Goal: Task Accomplishment & Management: Complete application form

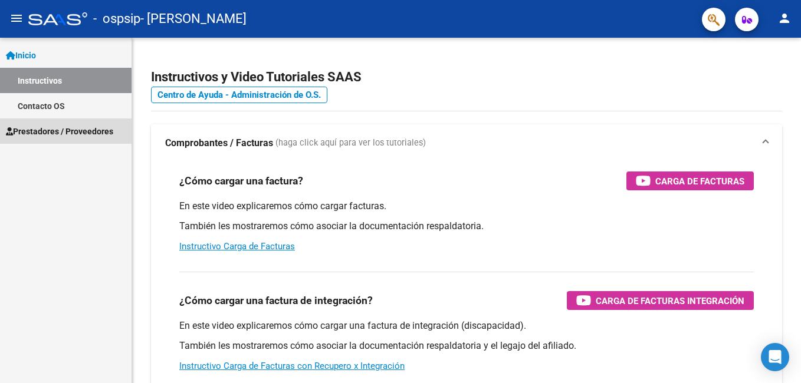
click at [71, 129] on span "Prestadores / Proveedores" at bounding box center [59, 131] width 107 height 13
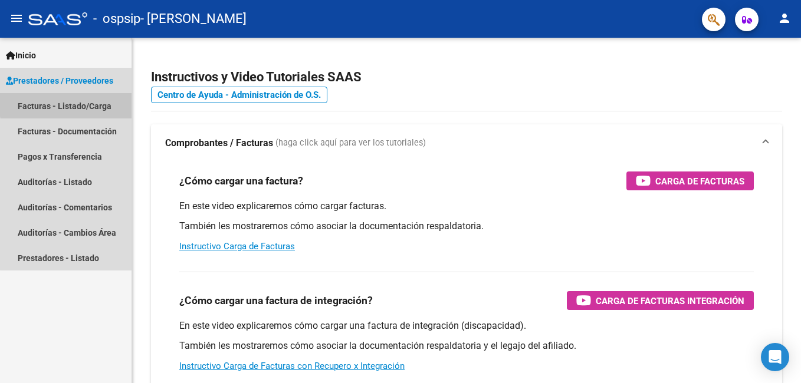
click at [81, 103] on link "Facturas - Listado/Carga" at bounding box center [65, 105] width 131 height 25
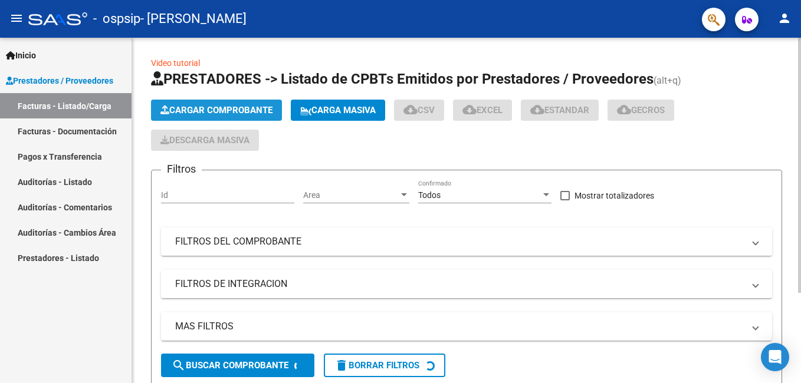
click at [232, 110] on span "Cargar Comprobante" at bounding box center [216, 110] width 112 height 11
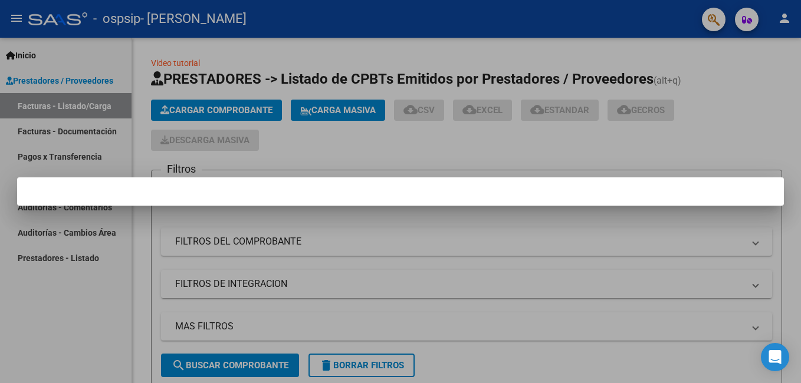
click at [798, 246] on div at bounding box center [400, 191] width 801 height 383
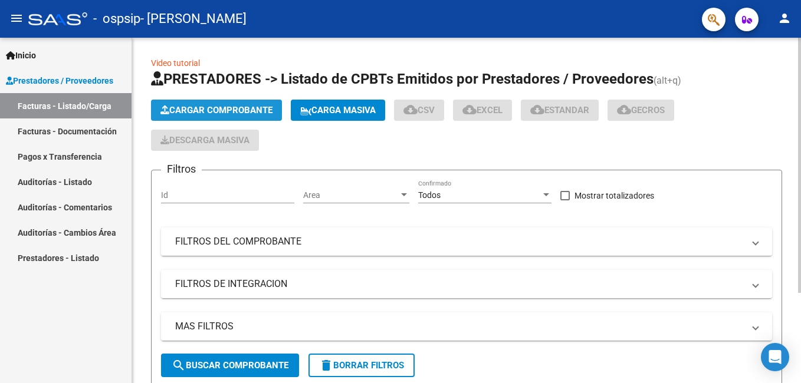
click at [210, 107] on span "Cargar Comprobante" at bounding box center [216, 110] width 112 height 11
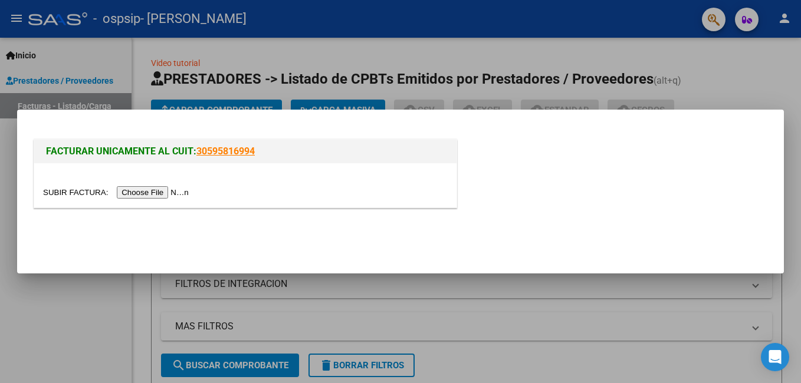
click at [156, 191] on input "file" at bounding box center [117, 192] width 149 height 12
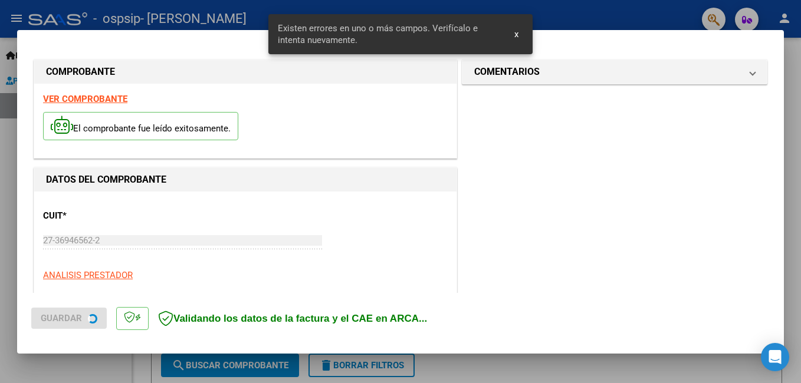
scroll to position [264, 0]
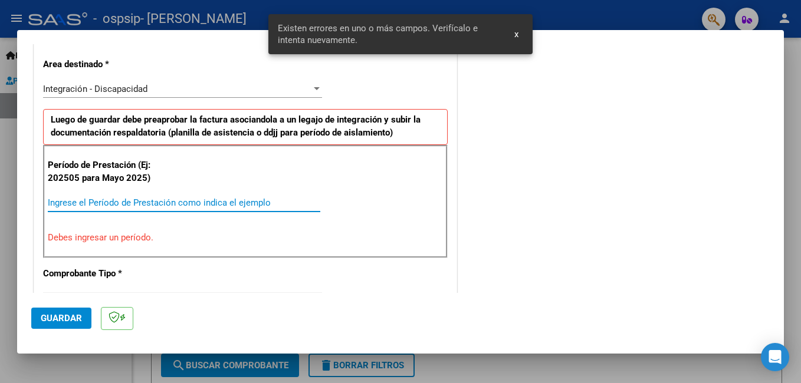
click at [210, 202] on input "Ingrese el Período de Prestación como indica el ejemplo" at bounding box center [184, 202] width 272 height 11
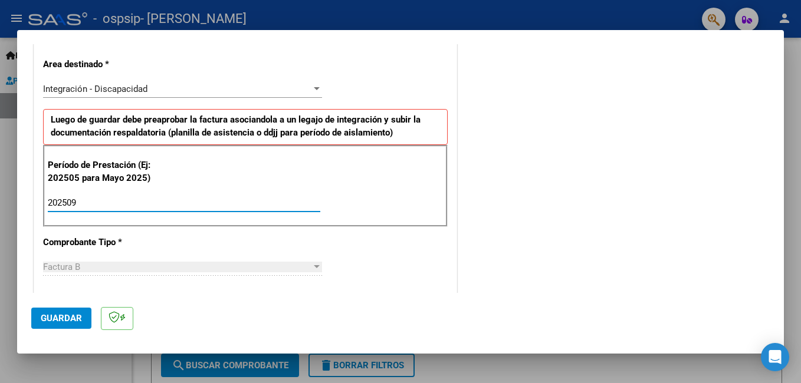
type input "202509"
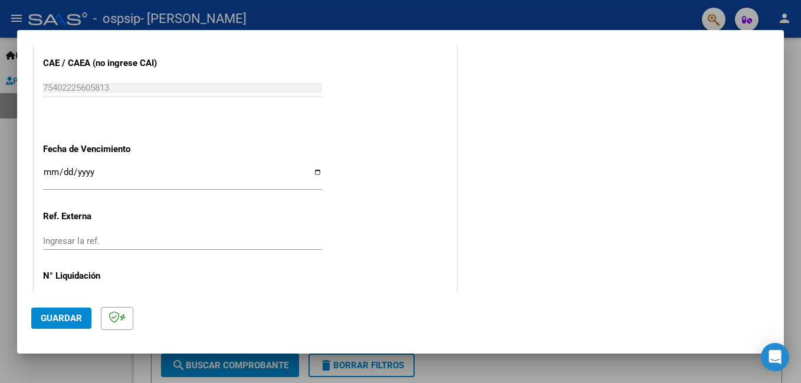
scroll to position [757, 0]
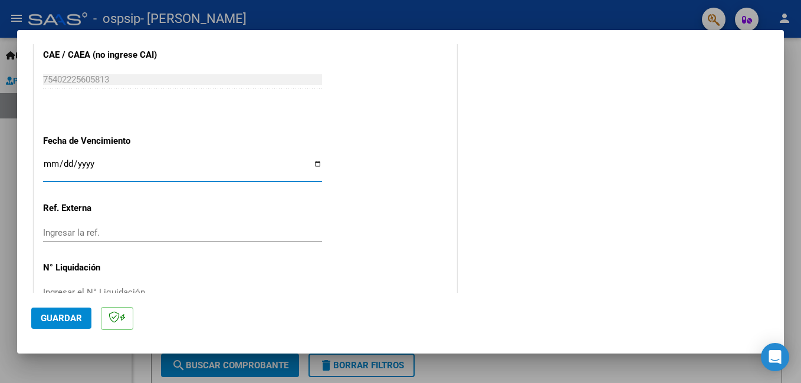
click at [312, 172] on input "Ingresar la fecha" at bounding box center [182, 168] width 279 height 19
click at [312, 167] on input "Ingresar la fecha" at bounding box center [182, 168] width 279 height 19
type input "[DATE]"
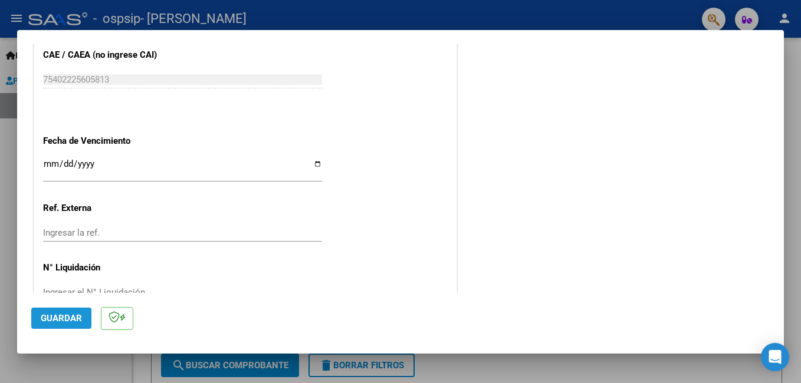
click at [68, 321] on span "Guardar" at bounding box center [61, 318] width 41 height 11
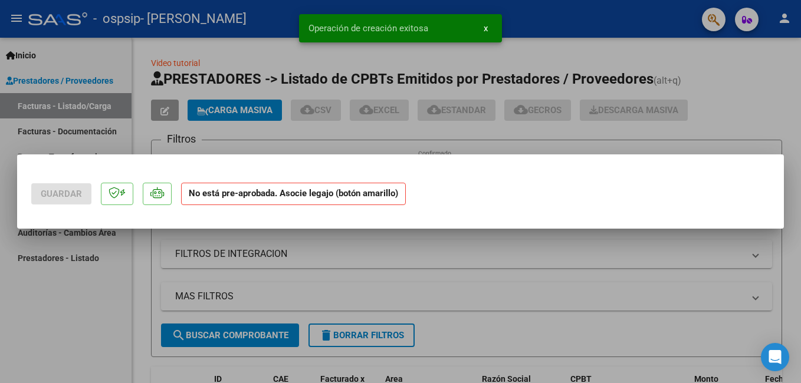
scroll to position [0, 0]
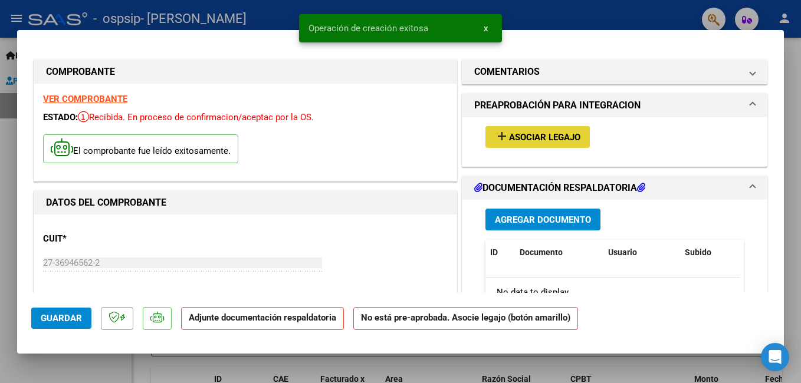
click at [519, 139] on span "Asociar Legajo" at bounding box center [544, 137] width 71 height 11
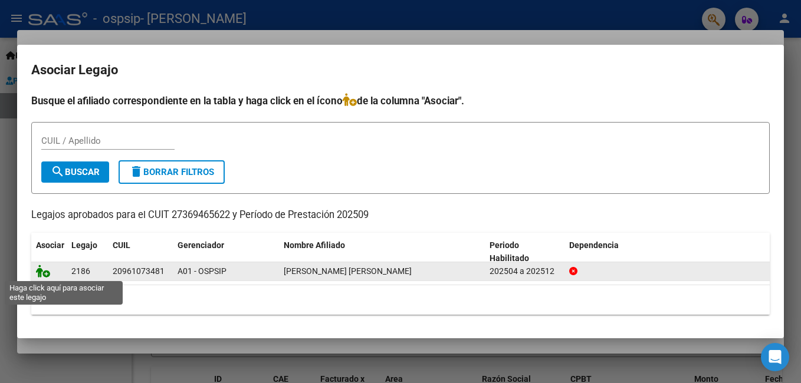
click at [44, 272] on icon at bounding box center [43, 271] width 14 height 13
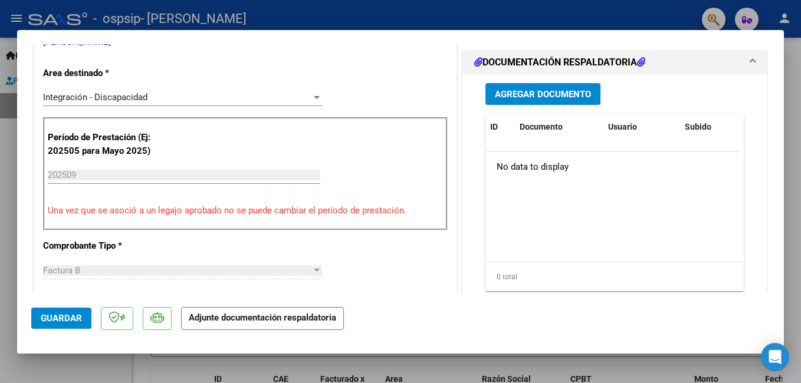
scroll to position [281, 0]
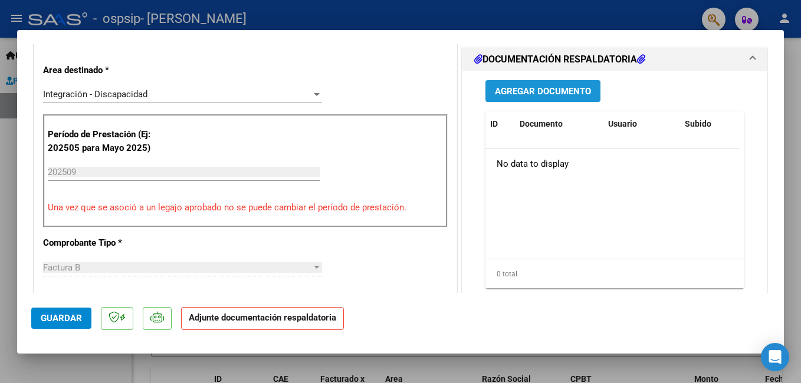
click at [564, 91] on span "Agregar Documento" at bounding box center [543, 91] width 96 height 11
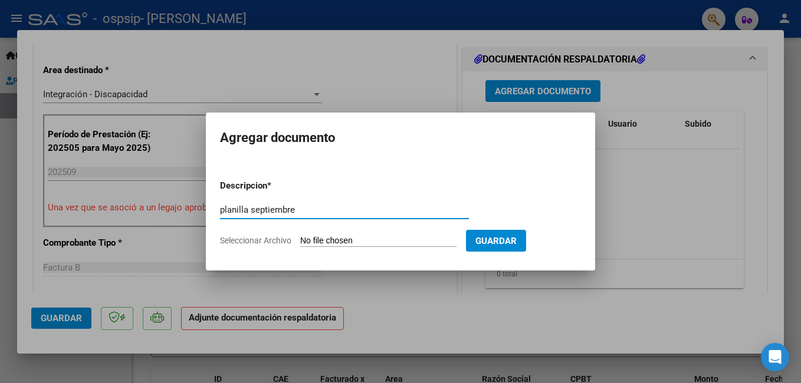
type input "planilla septiembre"
click at [320, 240] on input "Seleccionar Archivo" at bounding box center [378, 241] width 156 height 11
type input "C:\fakepath\Planilla [PERSON_NAME] Septiembre.pdf"
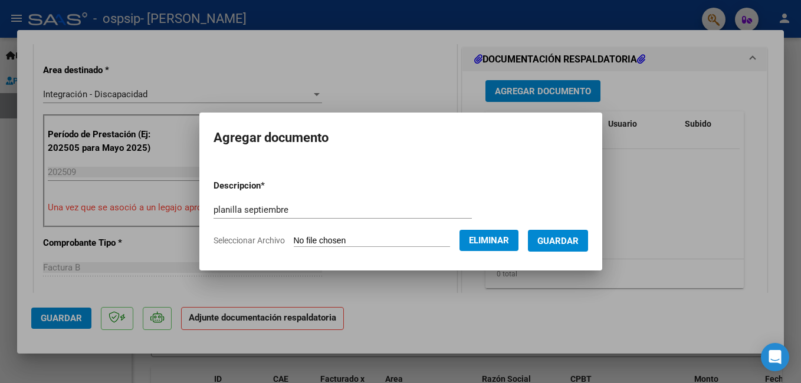
click at [578, 239] on span "Guardar" at bounding box center [557, 241] width 41 height 11
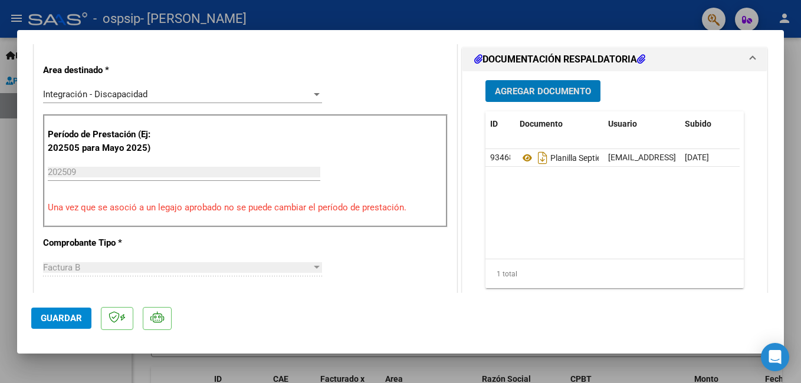
click at [61, 315] on span "Guardar" at bounding box center [61, 318] width 41 height 11
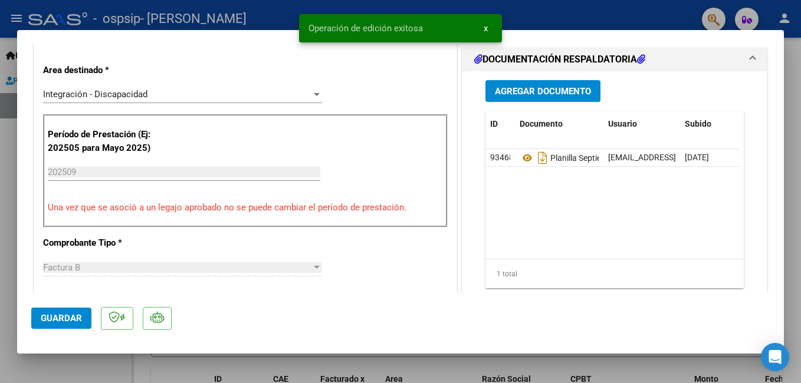
click at [15, 360] on div at bounding box center [400, 191] width 801 height 383
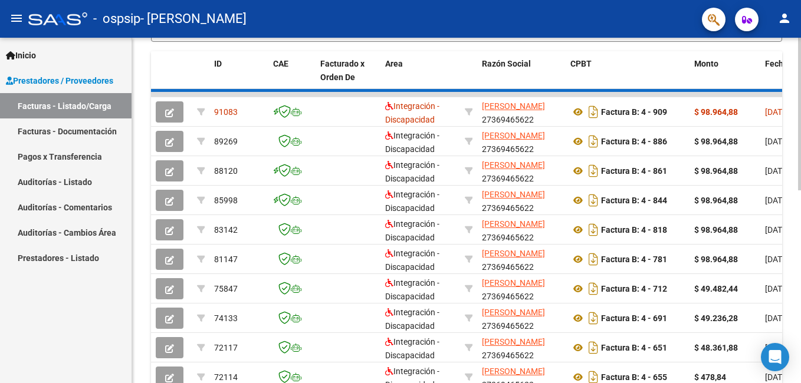
scroll to position [435, 0]
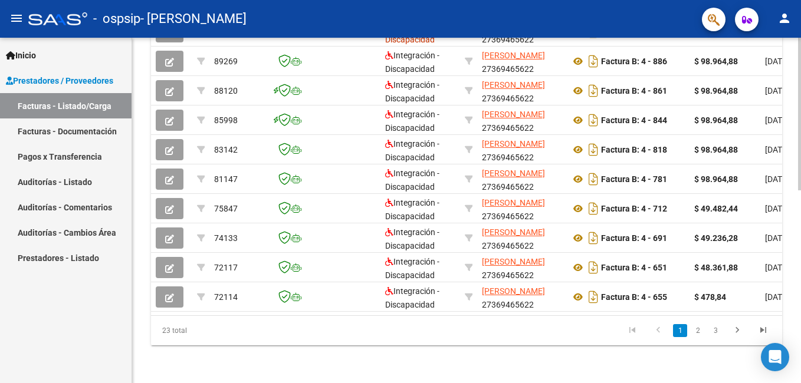
click at [800, 166] on html "menu - ospsip - [PERSON_NAME] person Inicio Instructivos Contacto OS Prestadore…" at bounding box center [400, 191] width 801 height 383
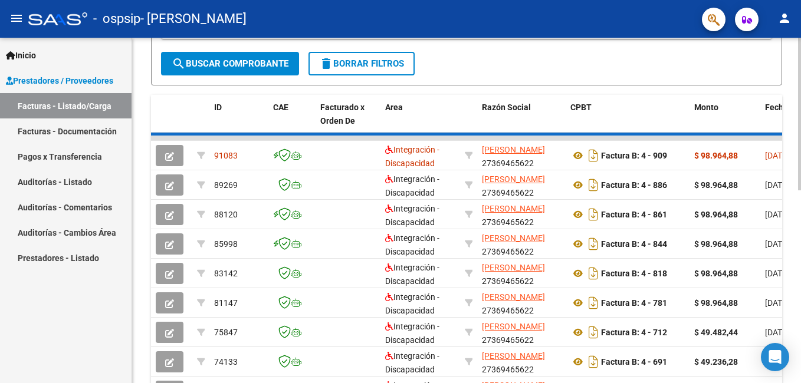
scroll to position [306, 0]
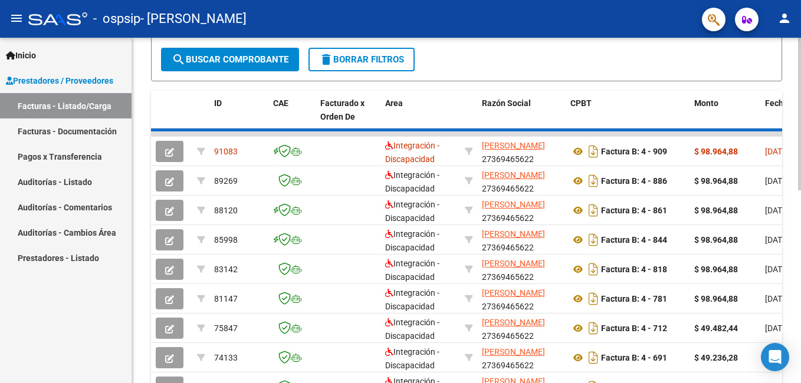
click at [800, 193] on html "menu - ospsip - [PERSON_NAME] person Inicio Instructivos Contacto OS Prestadore…" at bounding box center [400, 191] width 801 height 383
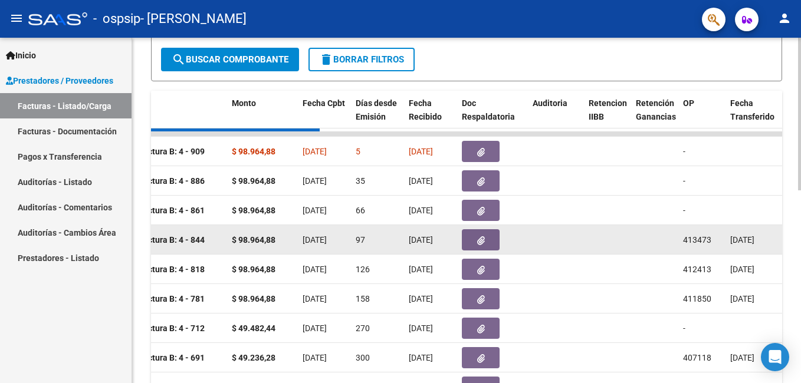
scroll to position [0, 462]
